Goal: Task Accomplishment & Management: Manage account settings

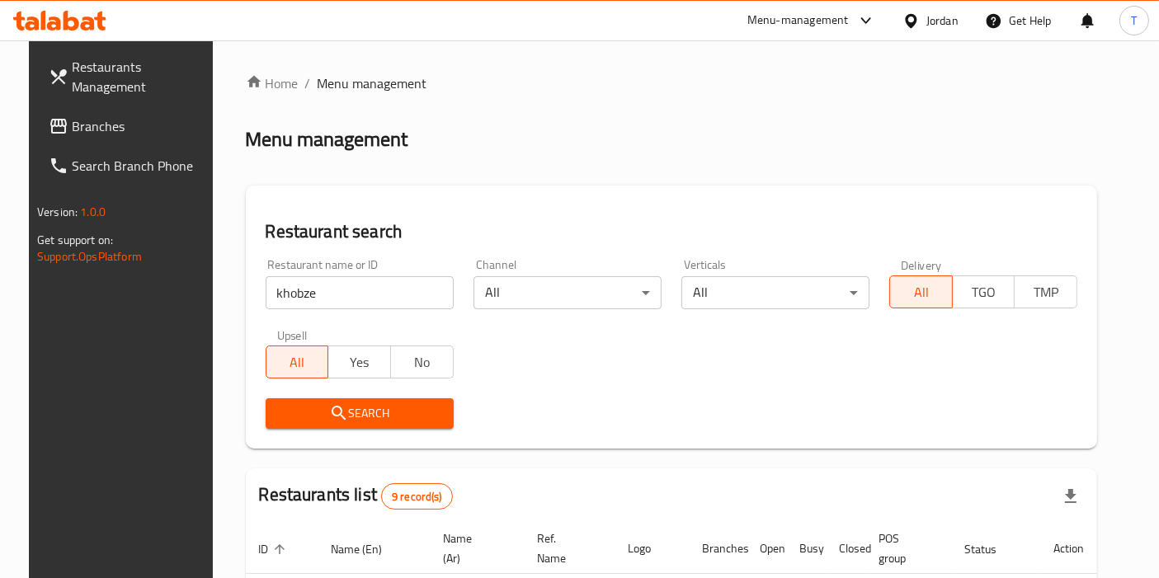
click at [311, 309] on div "Restaurant name or ID khobze Restaurant name or ID" at bounding box center [360, 284] width 208 height 70
click at [320, 301] on input "khobze" at bounding box center [360, 292] width 188 height 33
click at [321, 300] on input "khobze" at bounding box center [360, 292] width 188 height 33
click at [353, 299] on input "[PERSON_NAME]" at bounding box center [360, 292] width 188 height 33
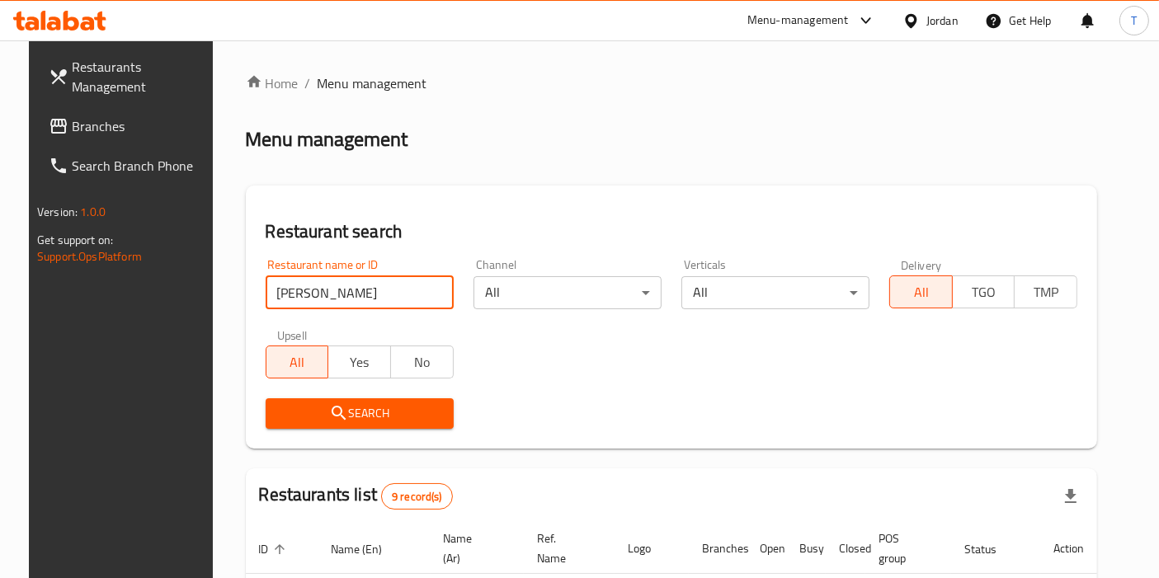
drag, startPoint x: 353, startPoint y: 298, endPoint x: 183, endPoint y: 289, distance: 170.1
type input "[PERSON_NAME]"
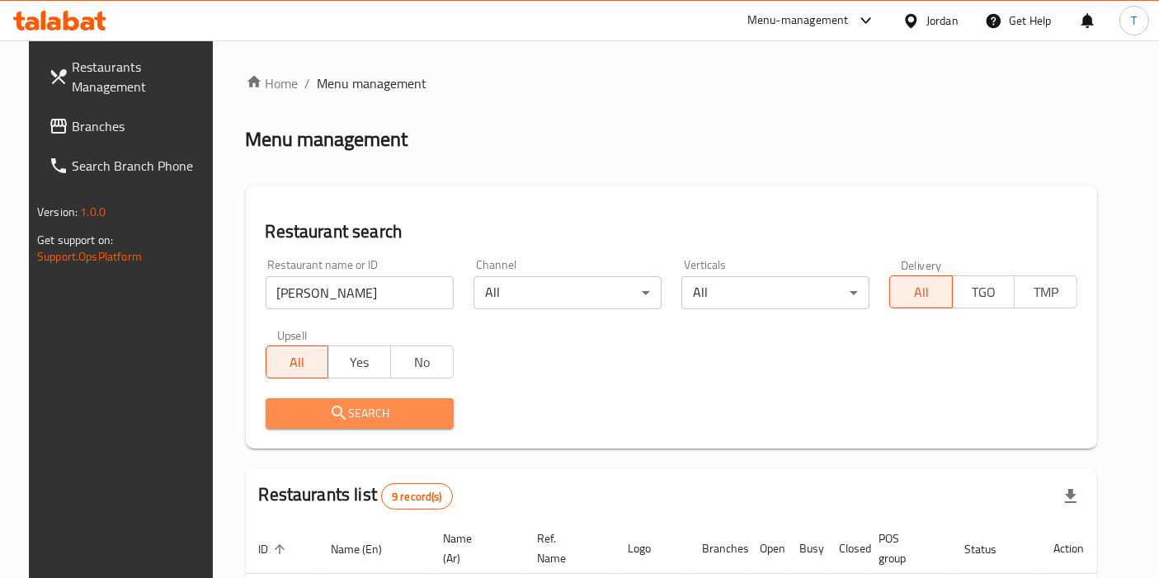
click at [332, 413] on icon "submit" at bounding box center [339, 413] width 14 height 14
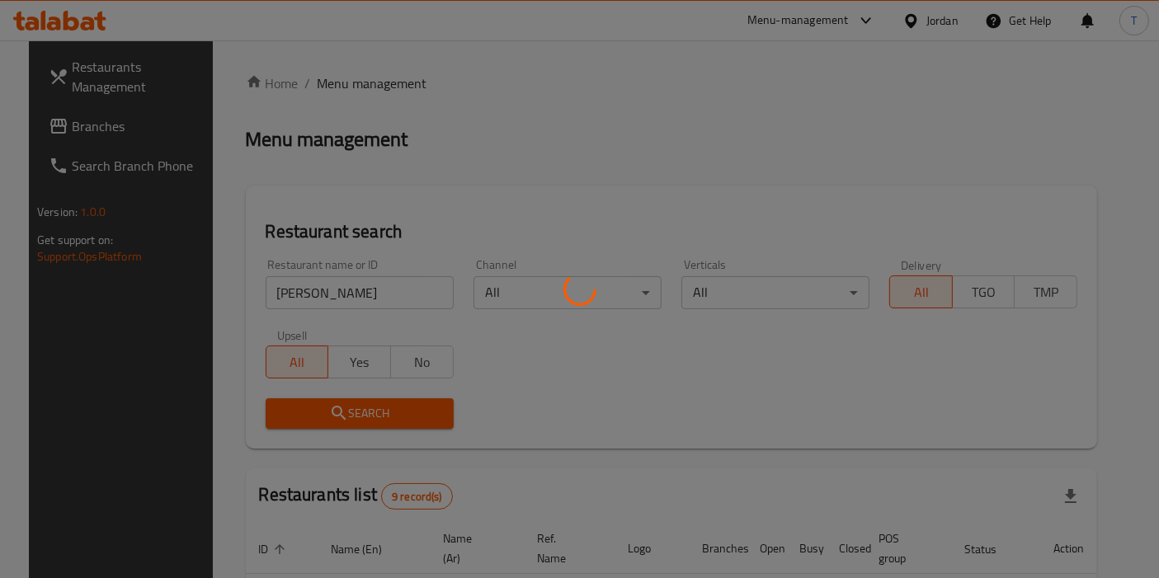
drag, startPoint x: 337, startPoint y: 413, endPoint x: 391, endPoint y: 404, distance: 55.2
click at [338, 413] on div at bounding box center [579, 289] width 1159 height 578
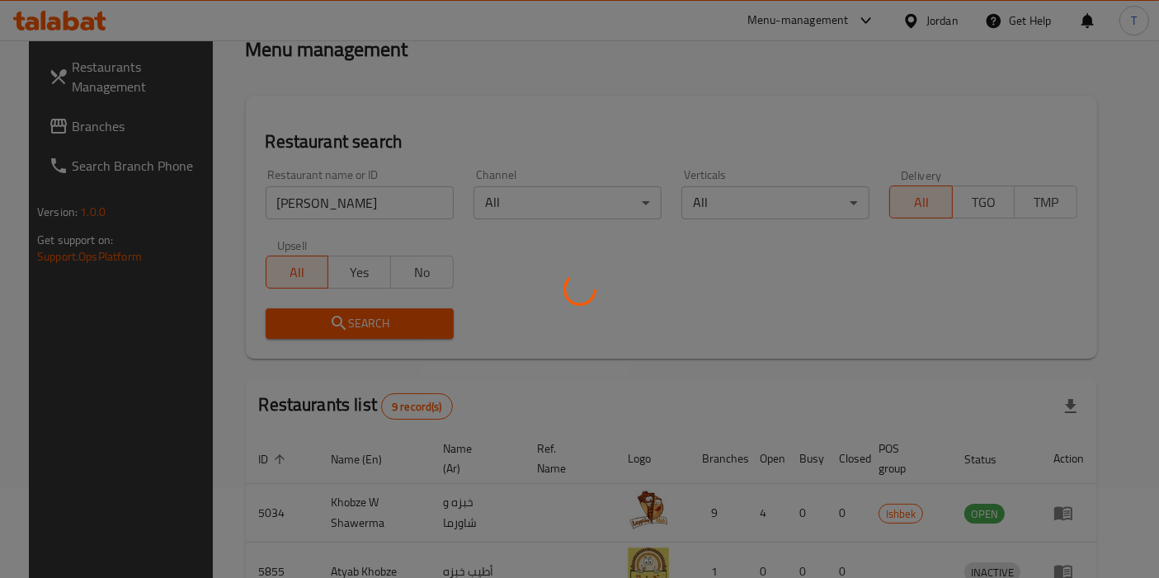
scroll to position [143, 0]
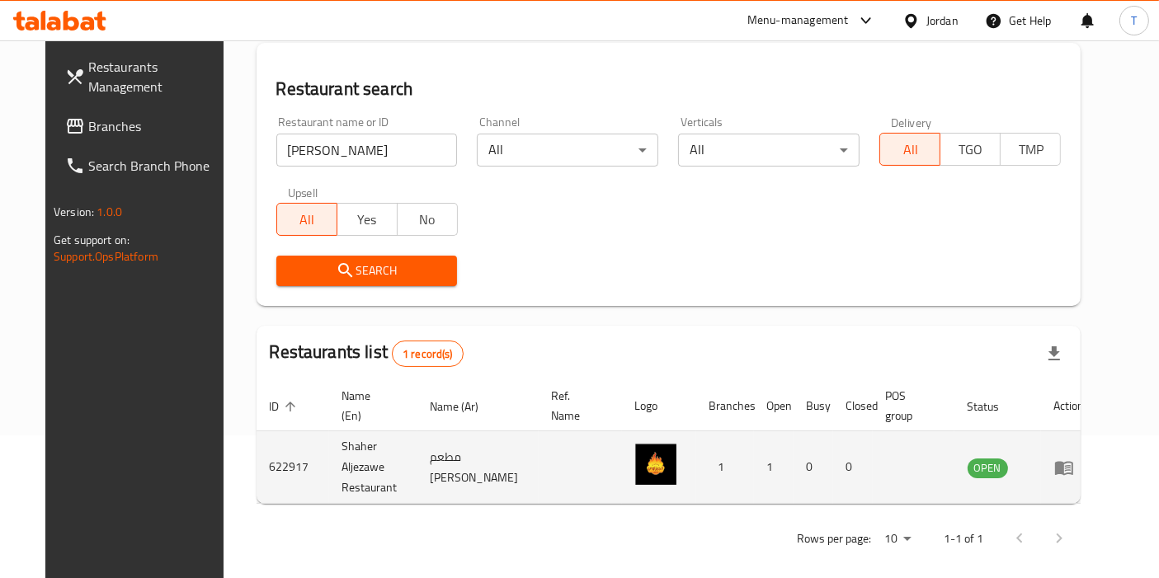
click at [1073, 461] on icon "enhanced table" at bounding box center [1064, 468] width 18 height 14
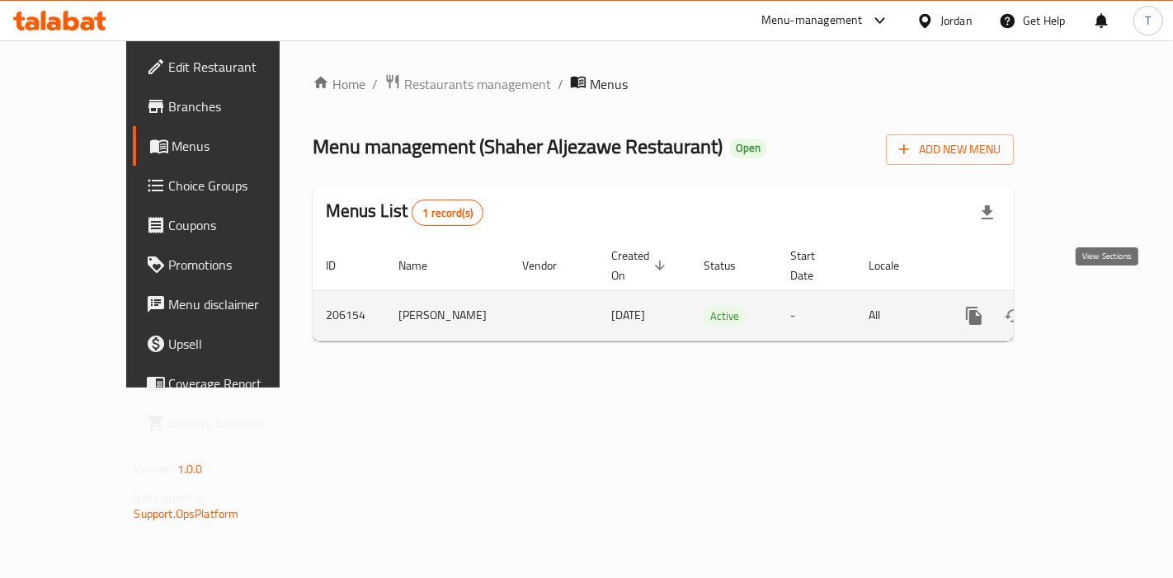
click at [1103, 306] on icon "enhanced table" at bounding box center [1093, 316] width 20 height 20
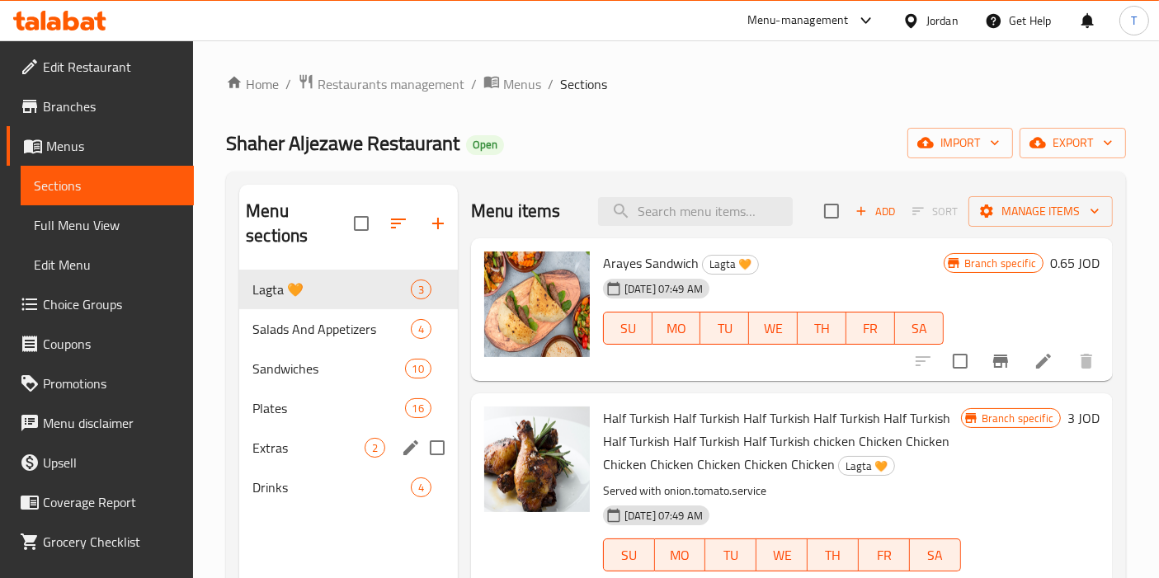
click at [306, 478] on span "Drinks" at bounding box center [331, 488] width 158 height 20
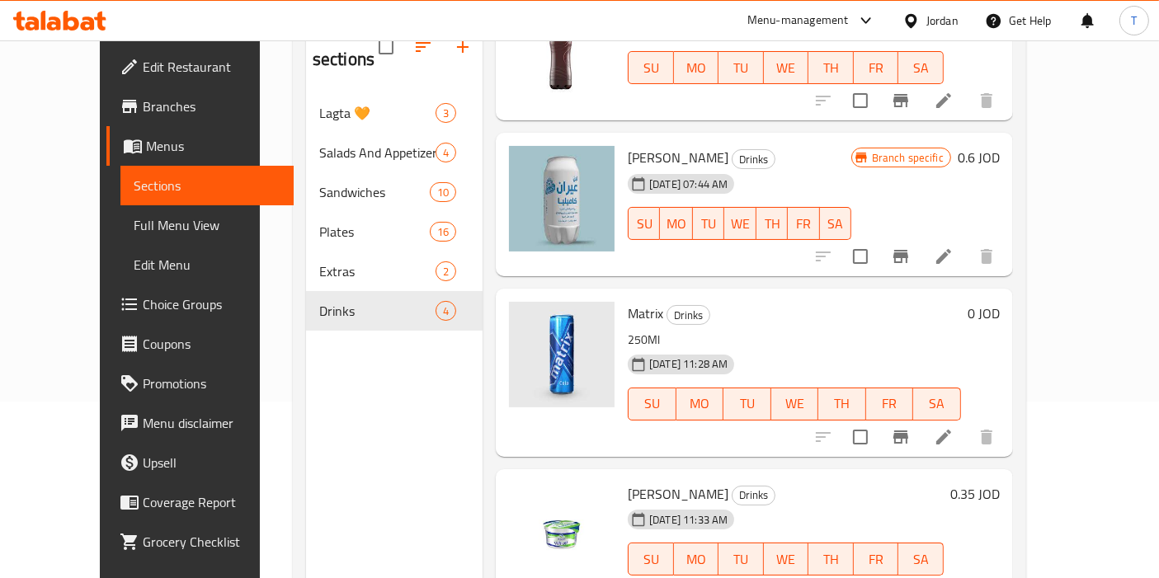
scroll to position [230, 0]
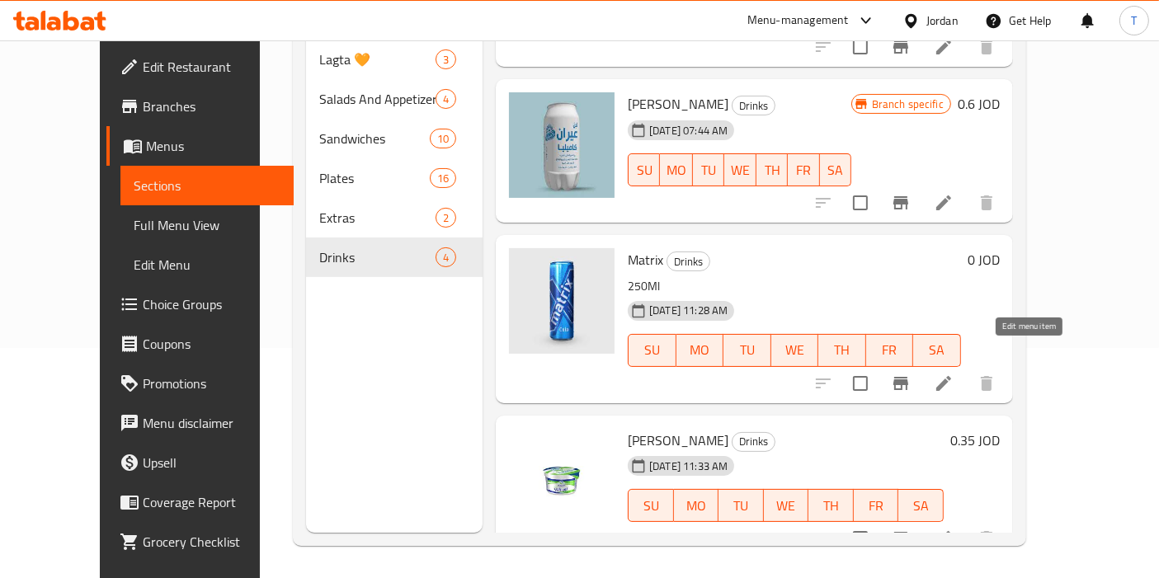
click at [951, 376] on icon at bounding box center [943, 383] width 15 height 15
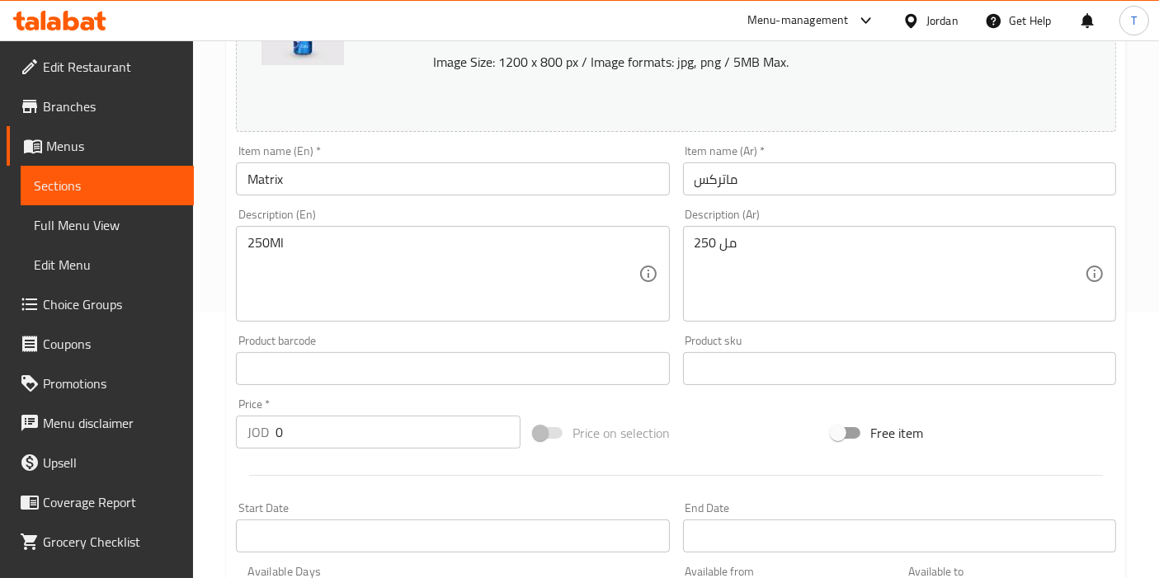
scroll to position [275, 0]
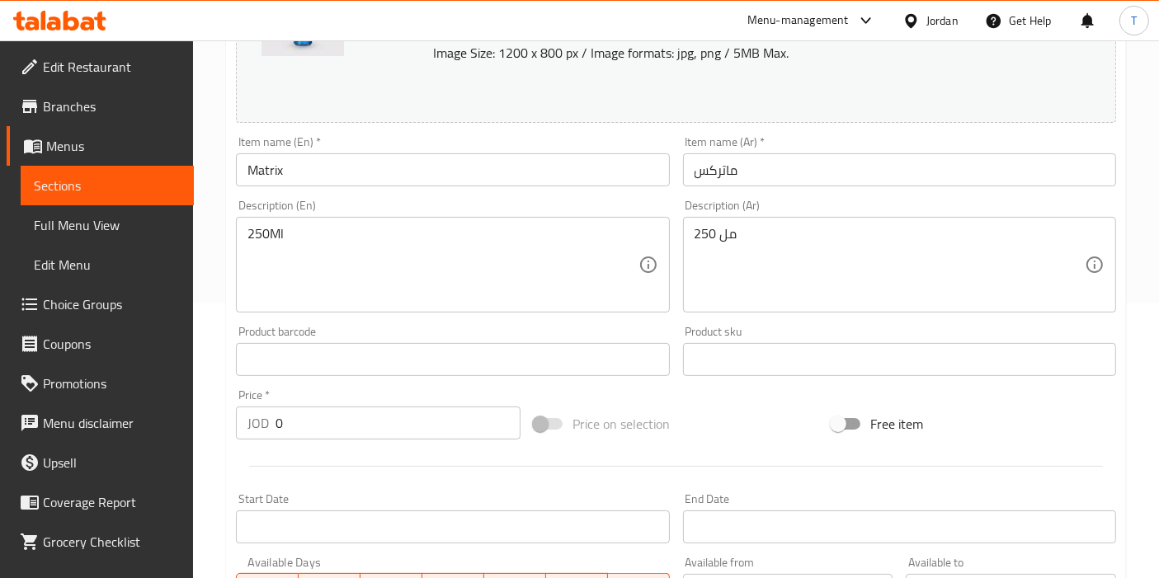
click at [349, 421] on input "0" at bounding box center [397, 423] width 245 height 33
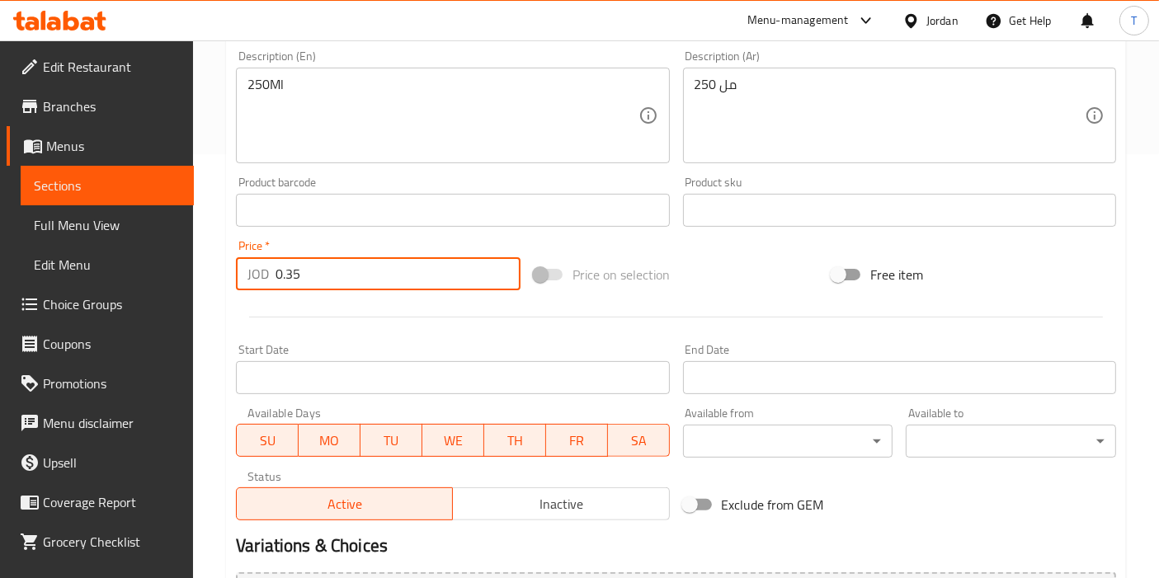
scroll to position [609, 0]
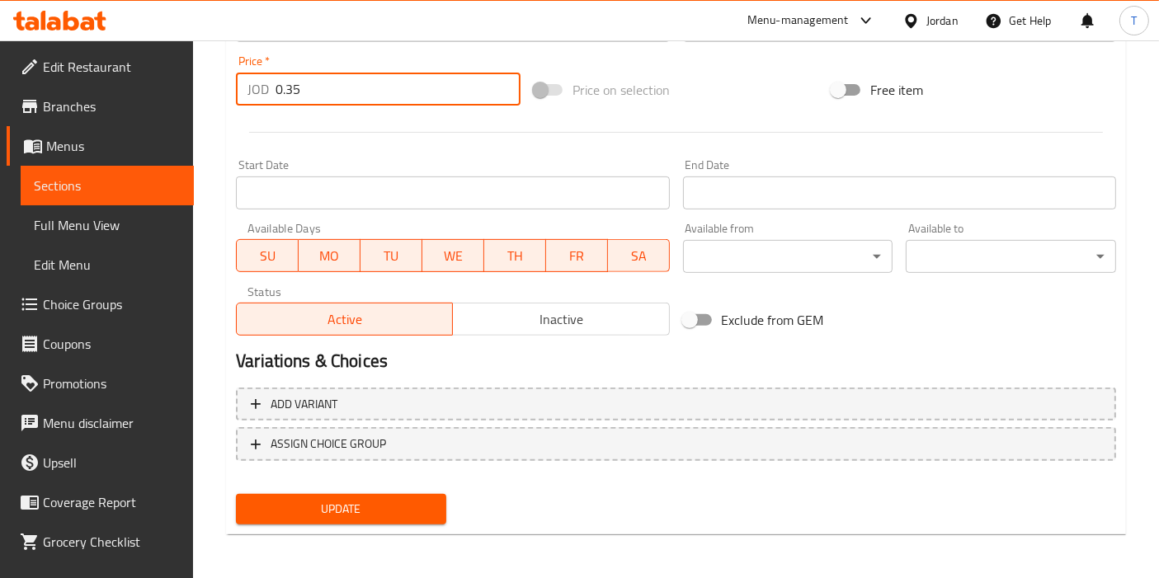
click at [398, 507] on span "Update" at bounding box center [341, 509] width 184 height 21
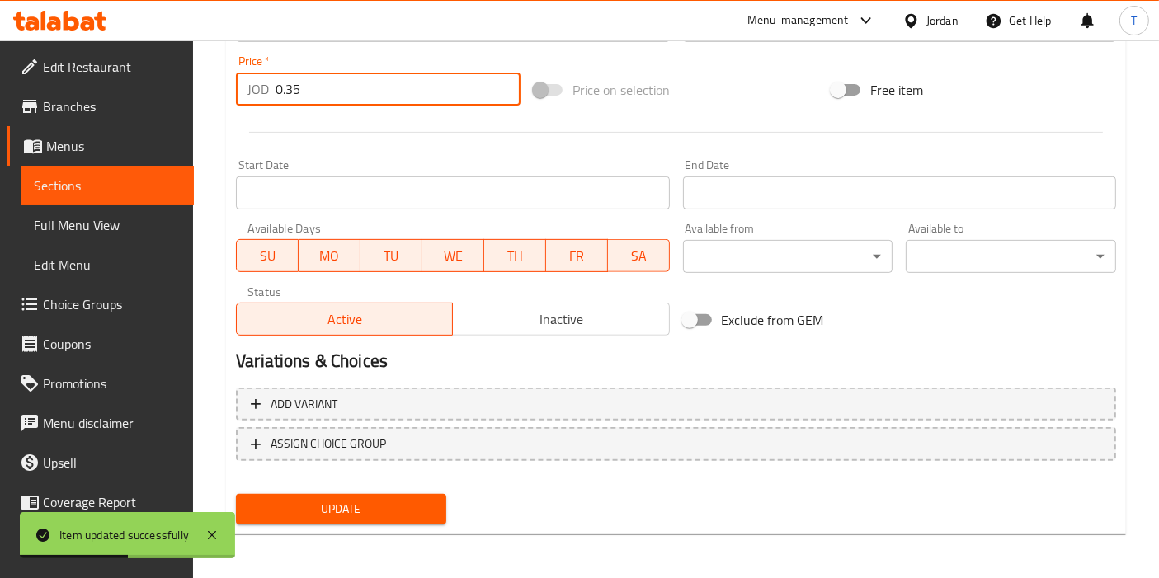
drag, startPoint x: 311, startPoint y: 93, endPoint x: 285, endPoint y: 88, distance: 26.9
click at [285, 88] on input "0.35" at bounding box center [397, 89] width 245 height 33
type input "0.4"
click at [449, 132] on hr at bounding box center [676, 132] width 854 height 1
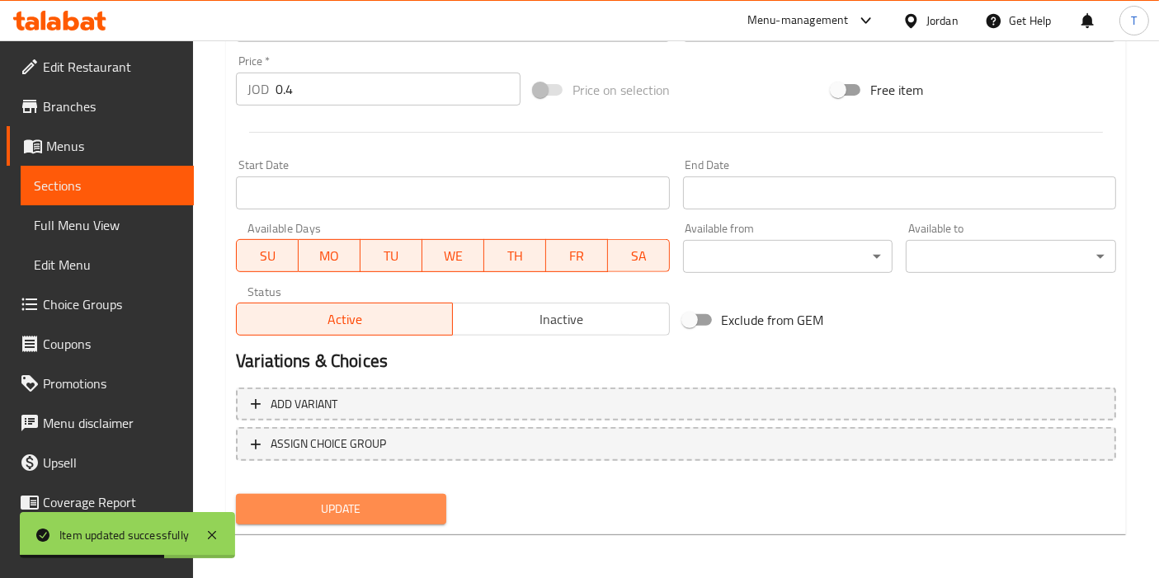
click at [386, 511] on span "Update" at bounding box center [341, 509] width 184 height 21
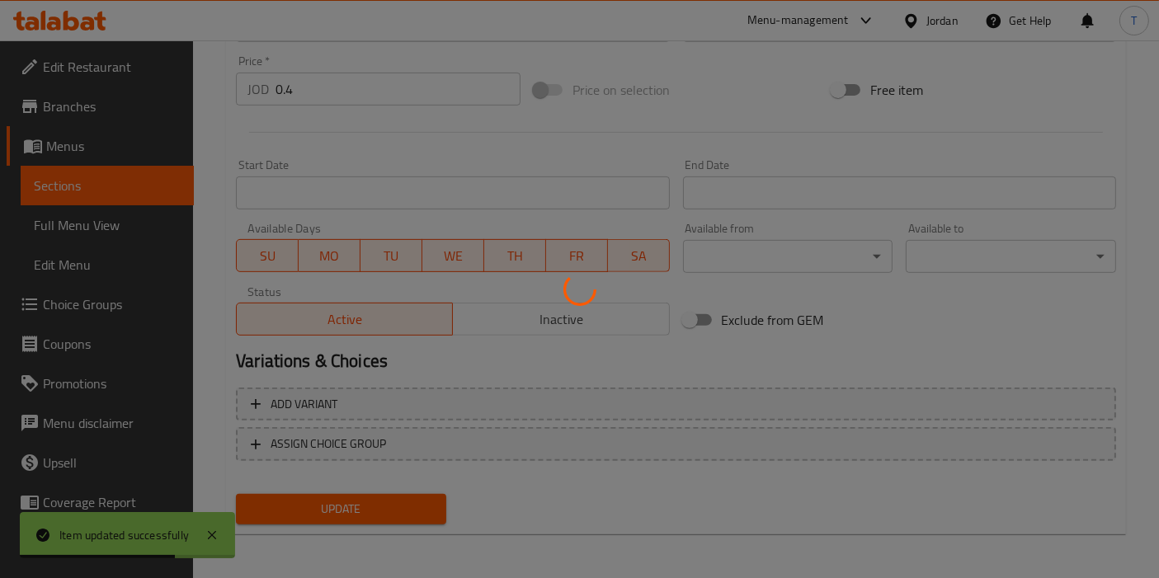
click at [393, 507] on div at bounding box center [579, 289] width 1159 height 578
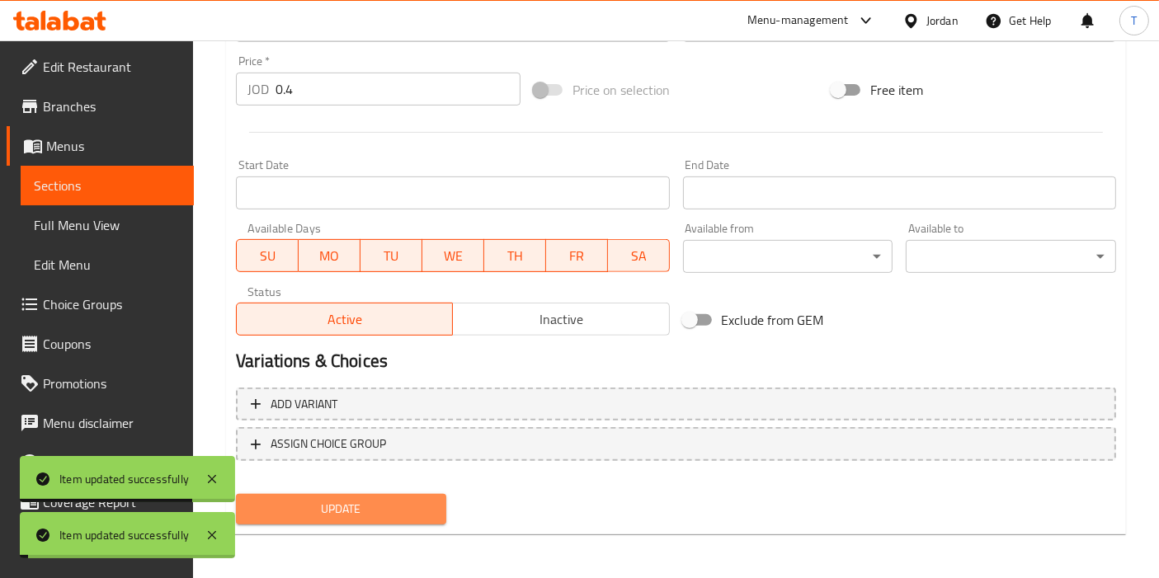
click at [396, 503] on span "Update" at bounding box center [341, 509] width 184 height 21
